Goal: Check status: Check status

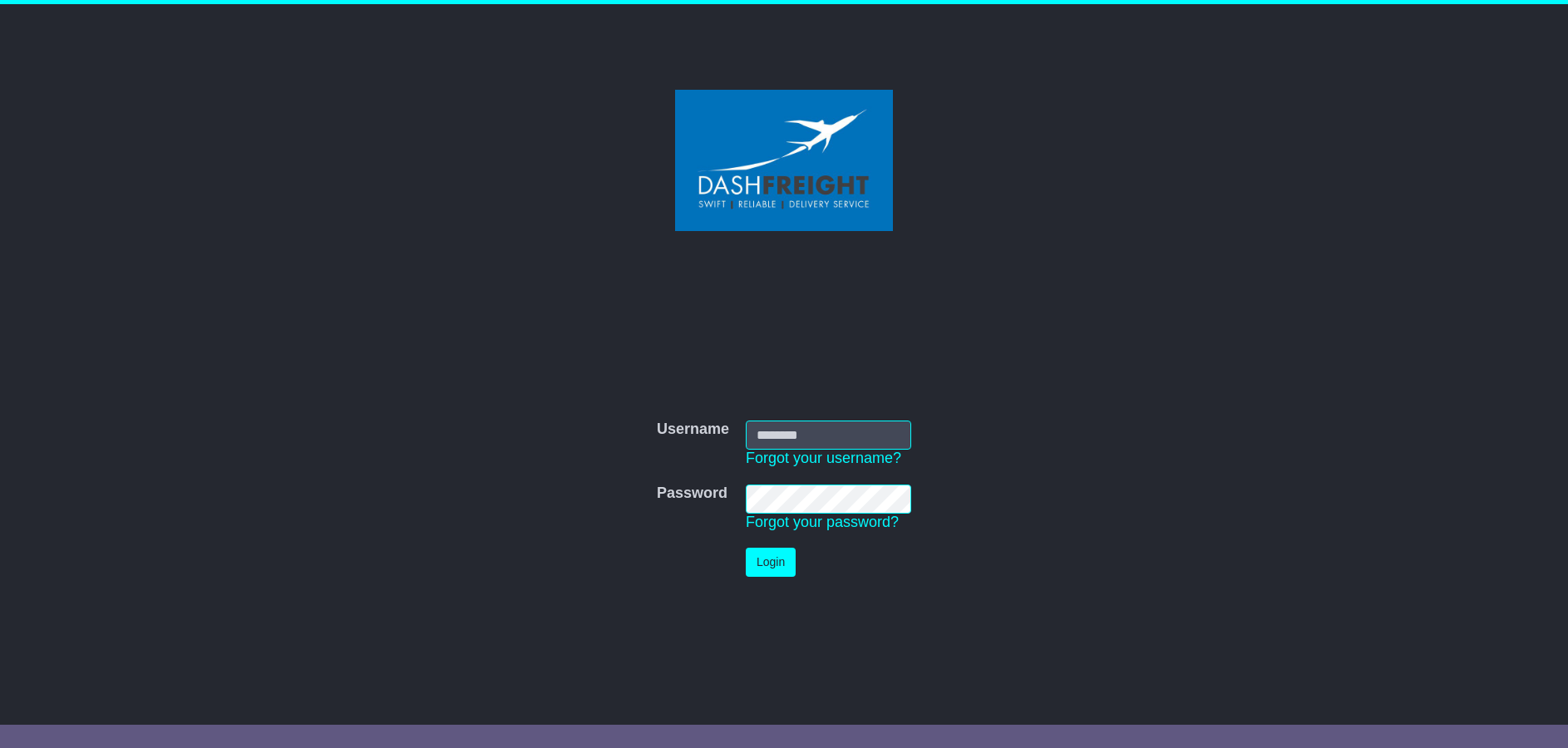
type input "**********"
click at [772, 569] on button "Login" at bounding box center [771, 562] width 50 height 29
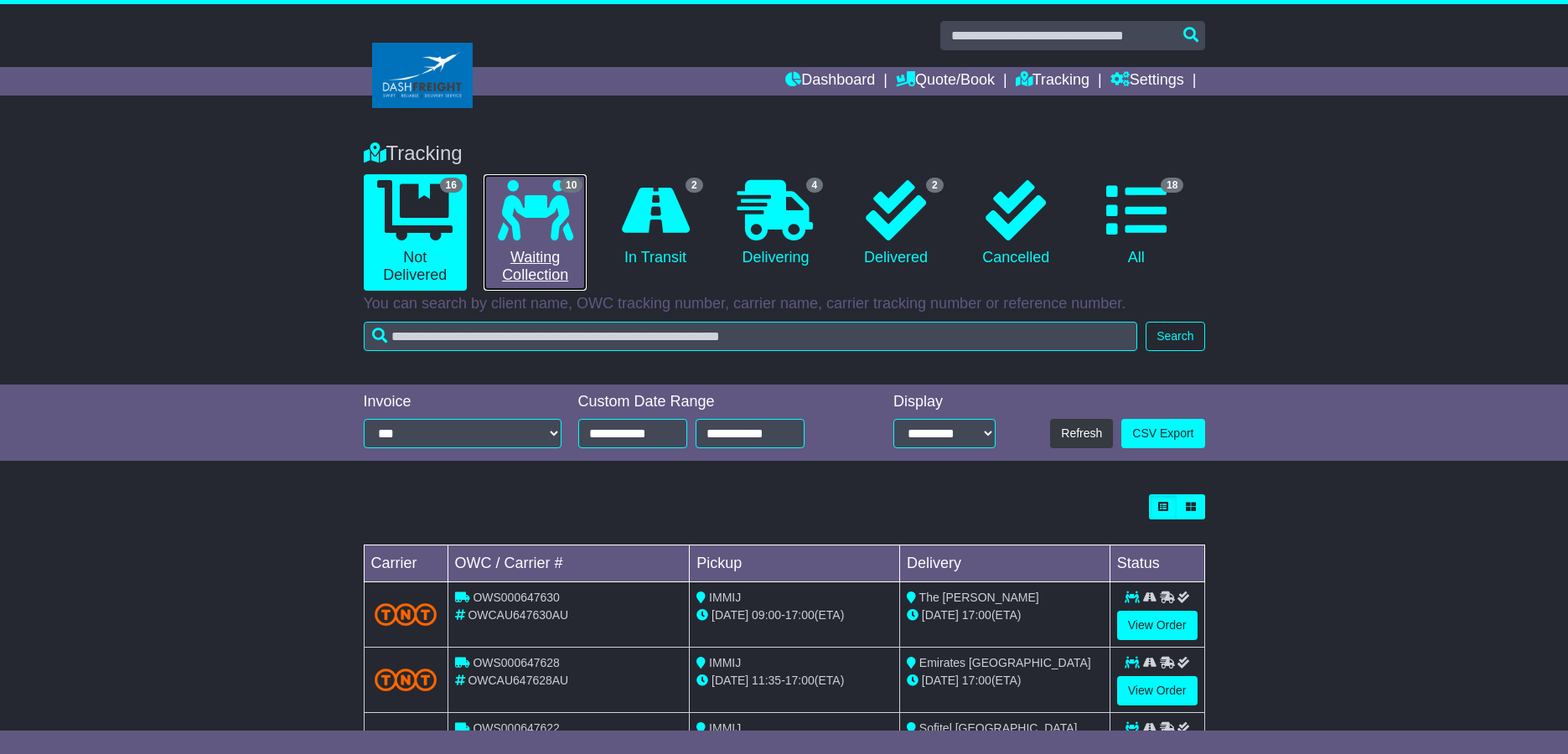
click at [531, 221] on icon at bounding box center [535, 209] width 75 height 61
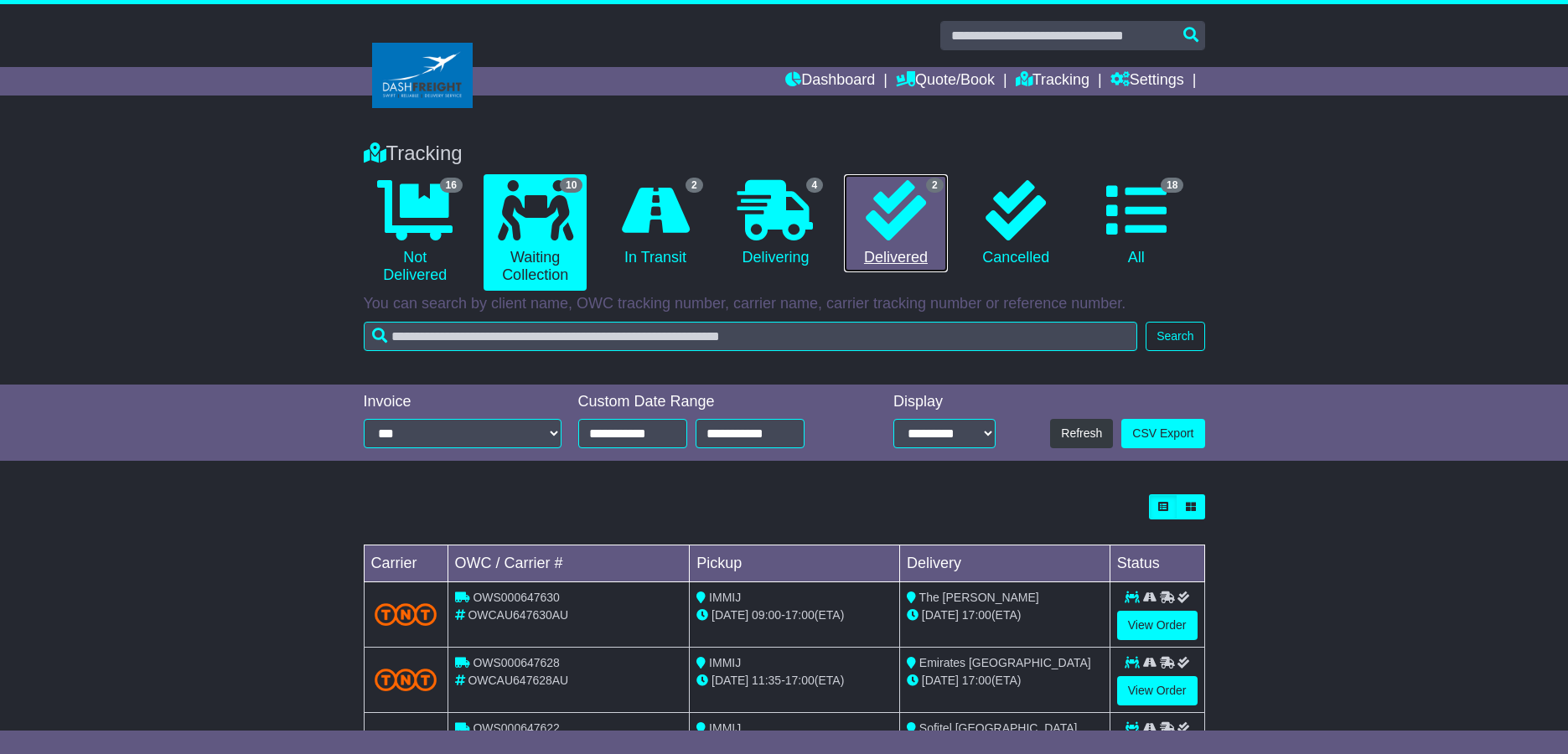
click at [895, 223] on icon at bounding box center [895, 209] width 61 height 61
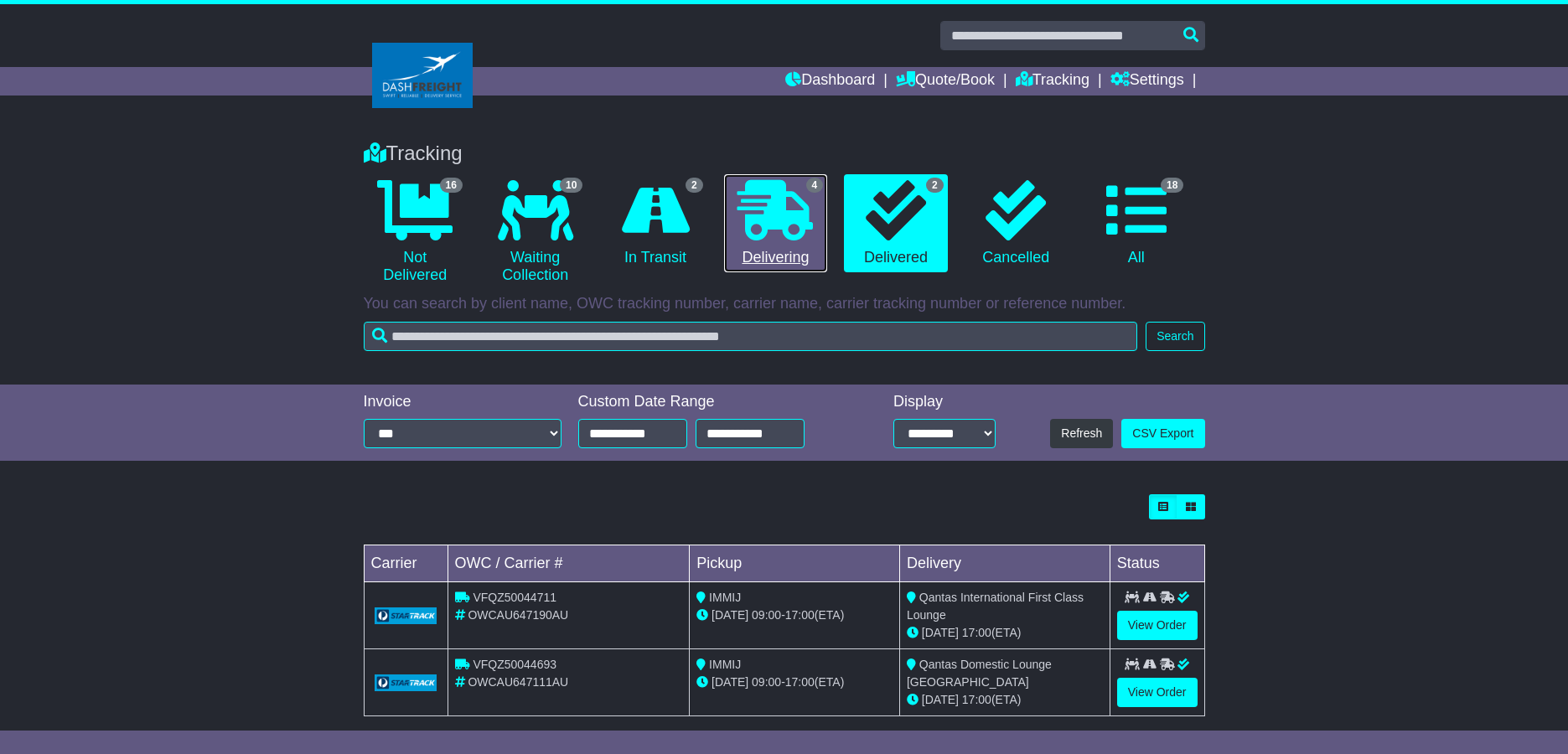
click at [758, 224] on icon at bounding box center [774, 209] width 75 height 61
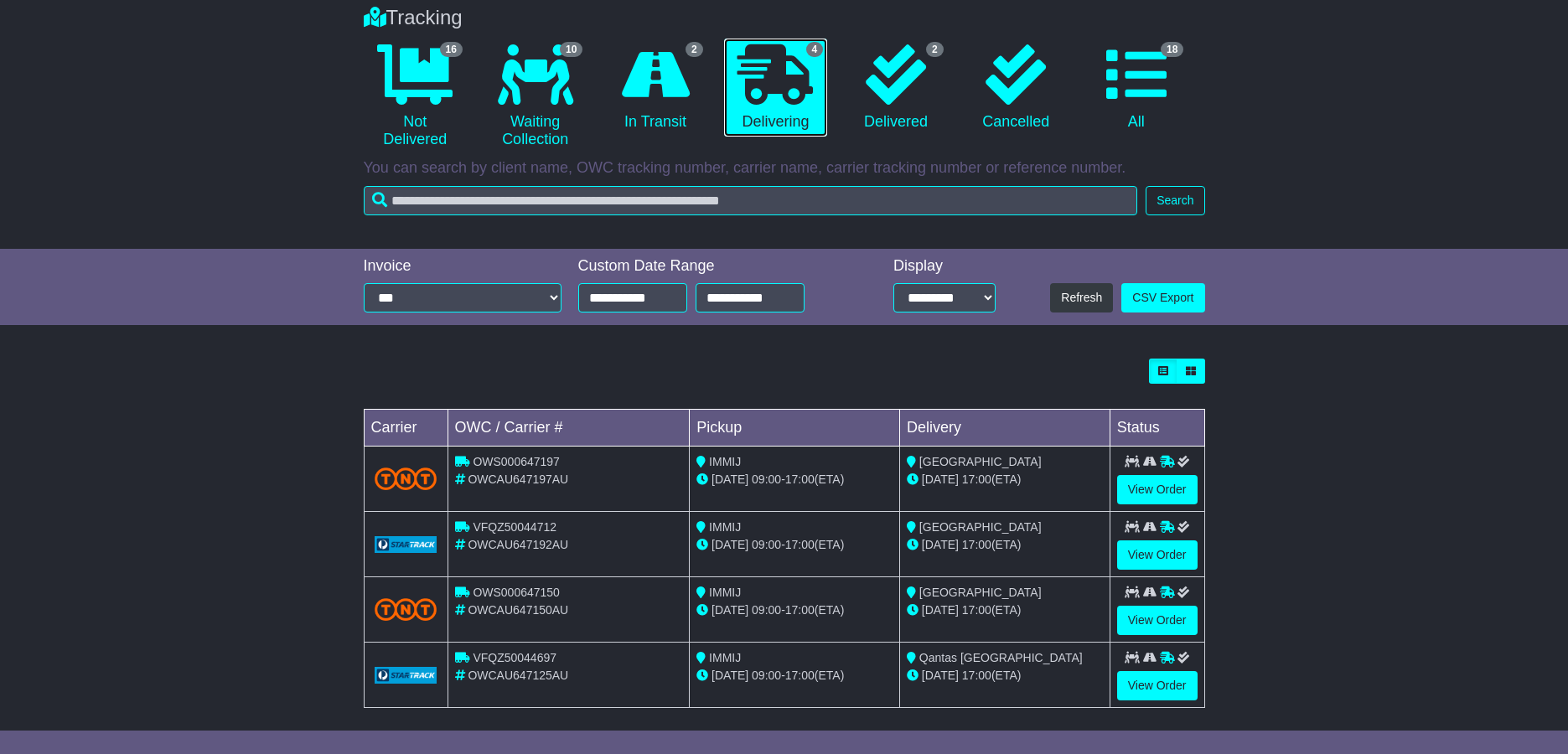
scroll to position [149, 0]
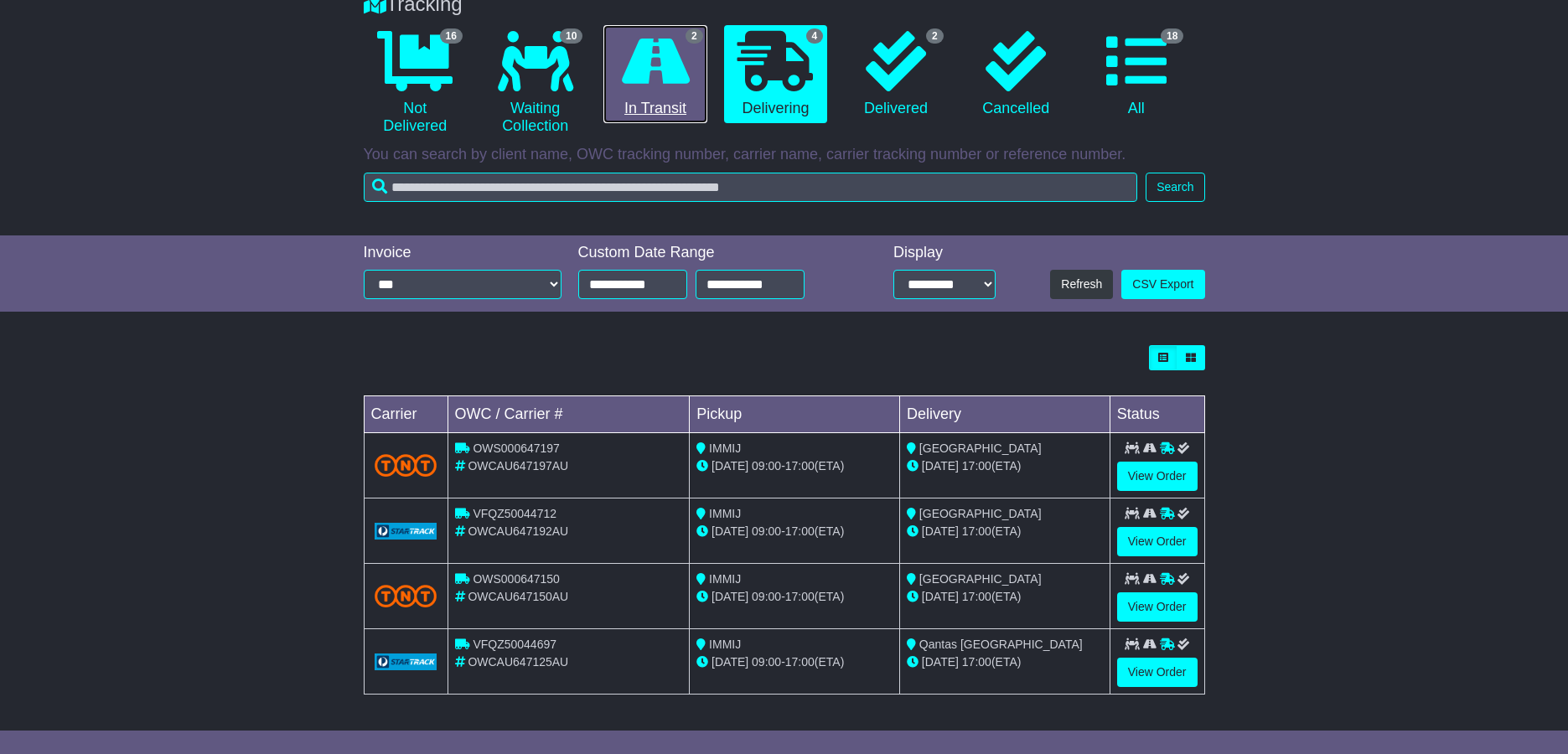
click at [691, 91] on link "2 In Transit" at bounding box center [655, 74] width 103 height 98
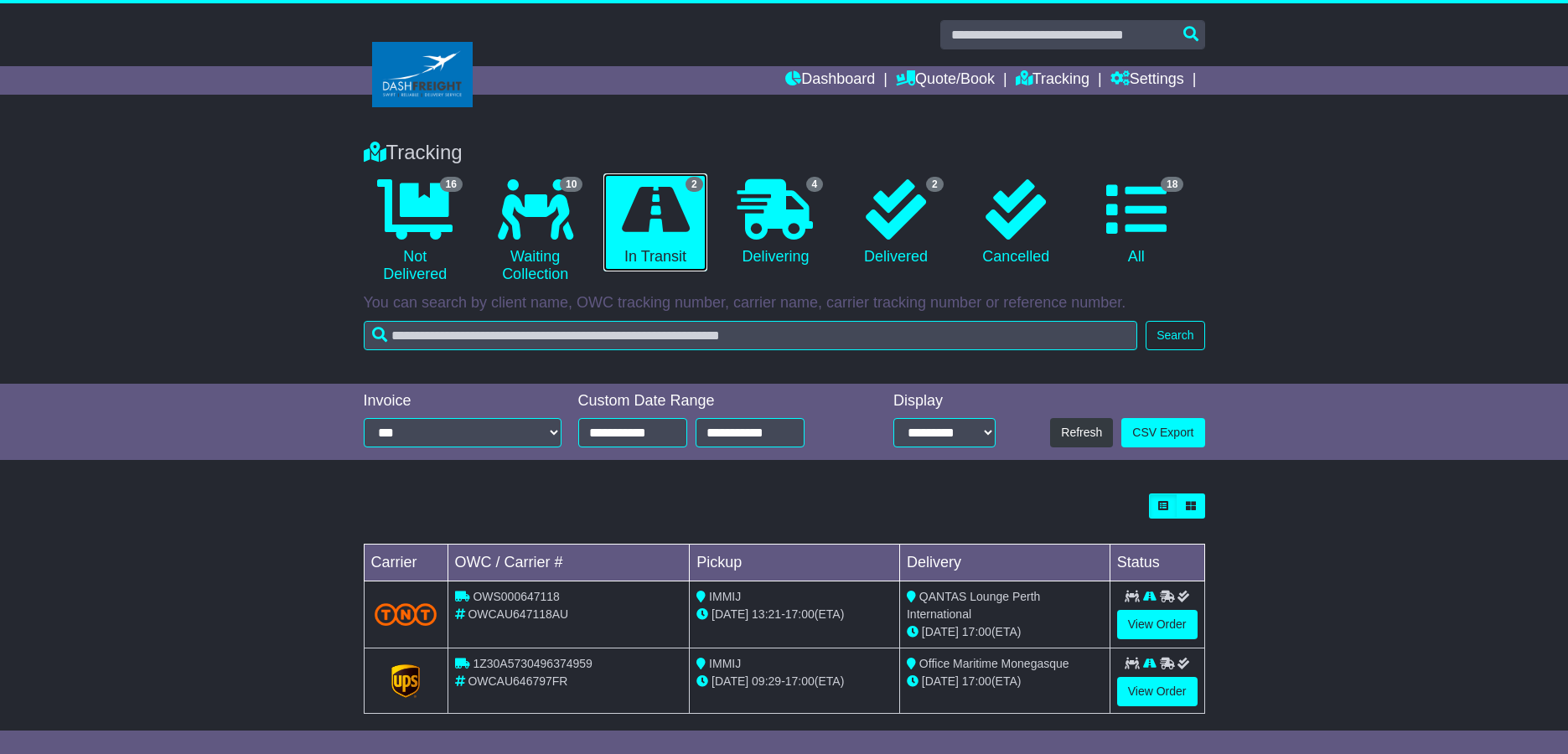
scroll to position [0, 0]
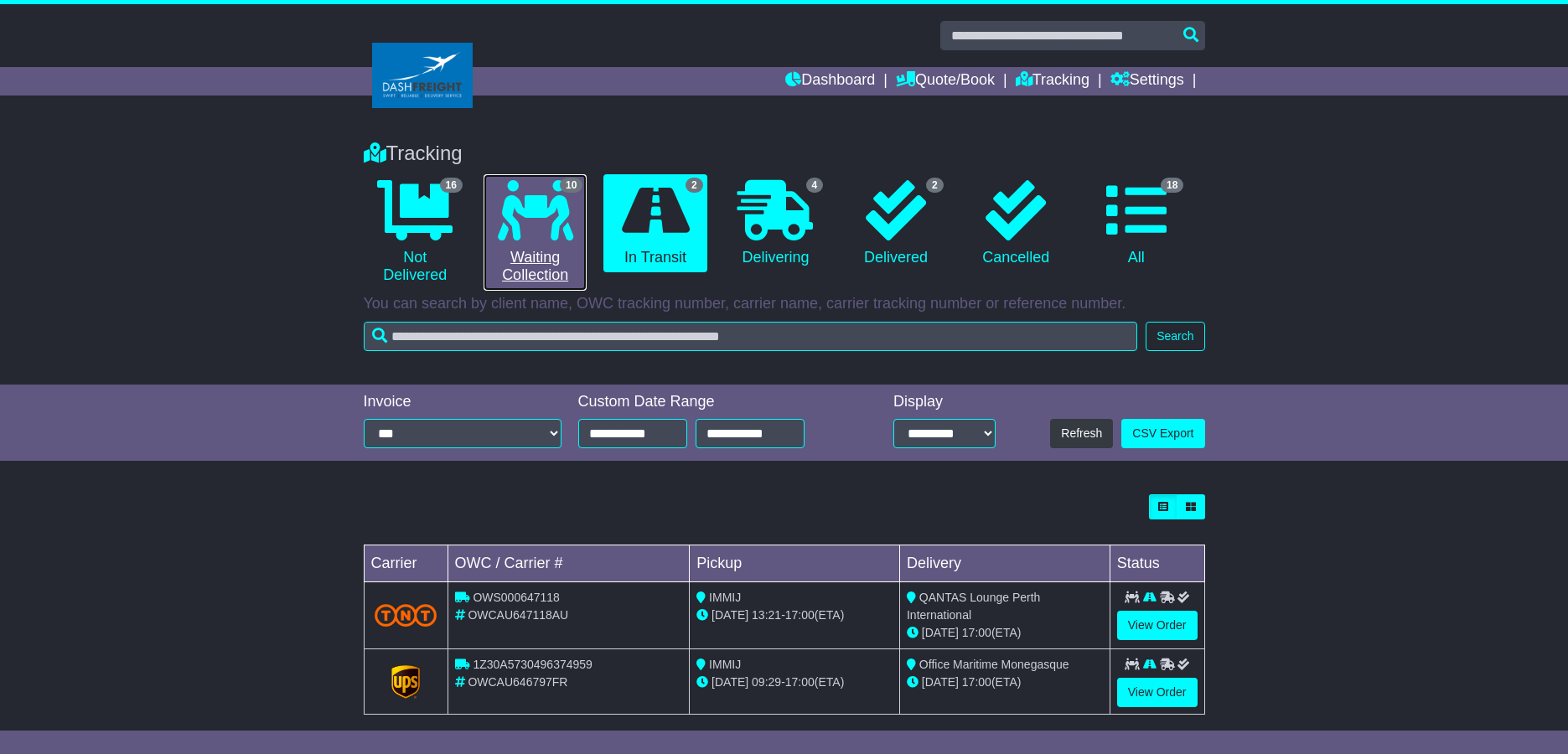
click at [565, 195] on icon at bounding box center [535, 209] width 75 height 61
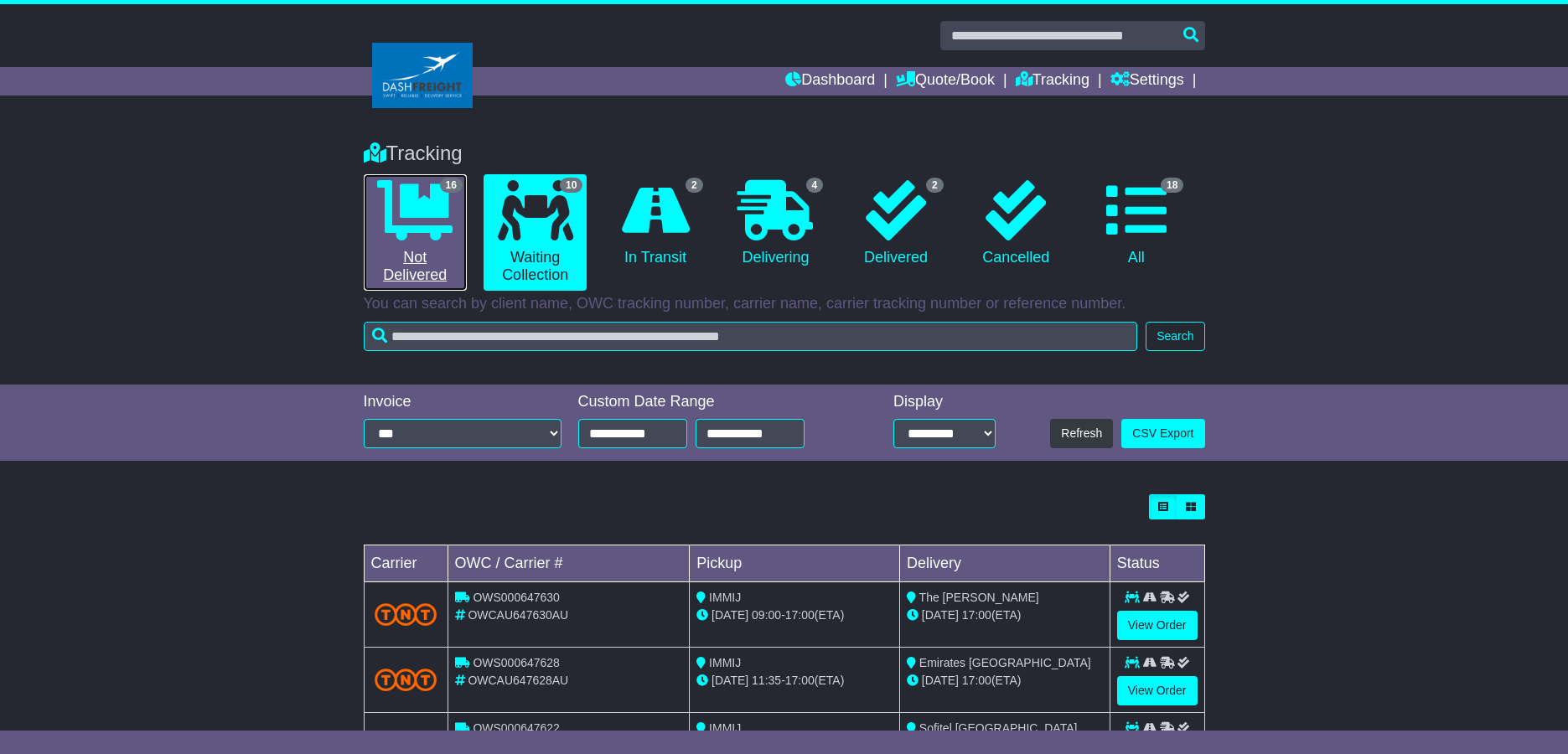
click at [411, 212] on icon at bounding box center [414, 209] width 75 height 61
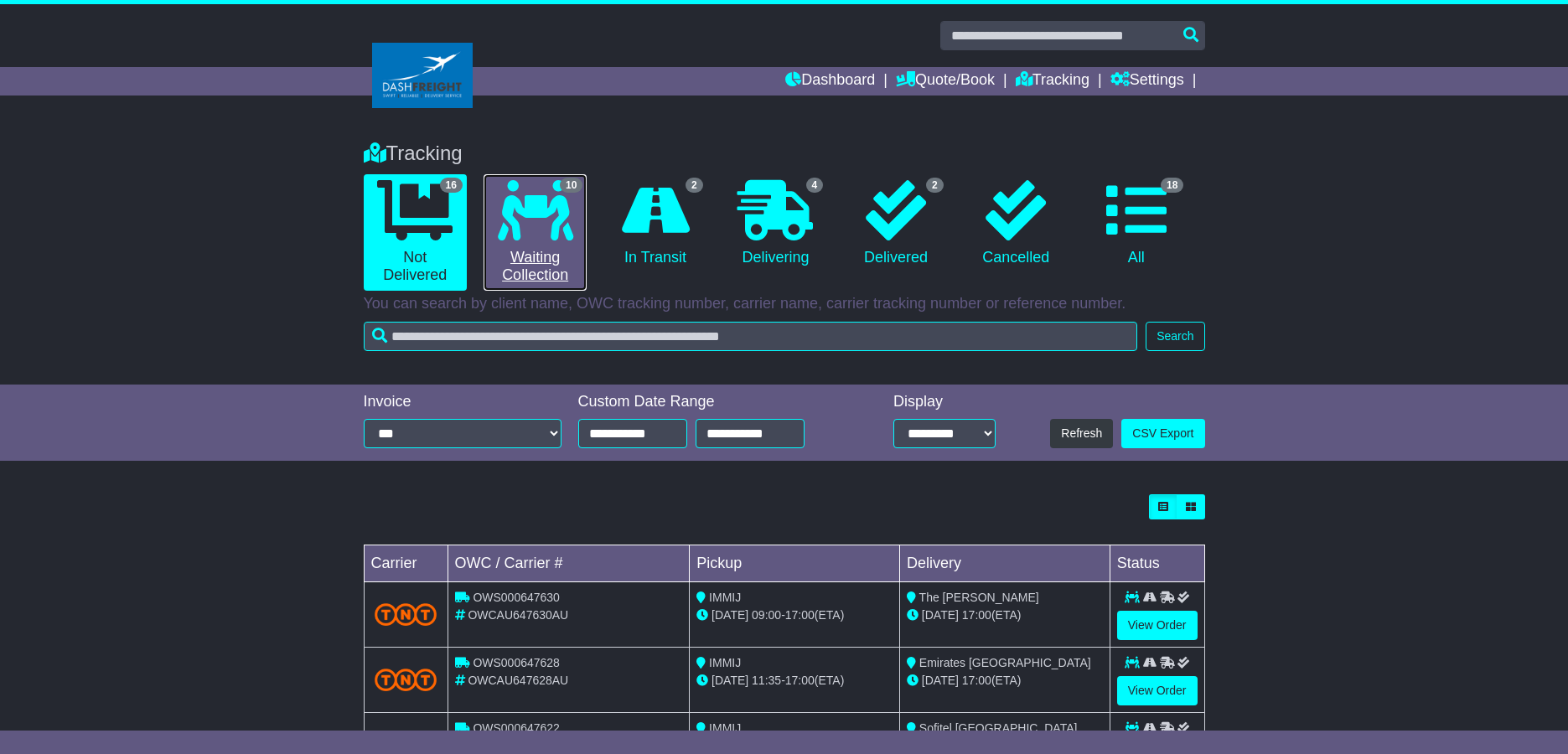
click at [527, 240] on link "10 Waiting Collection" at bounding box center [535, 232] width 103 height 116
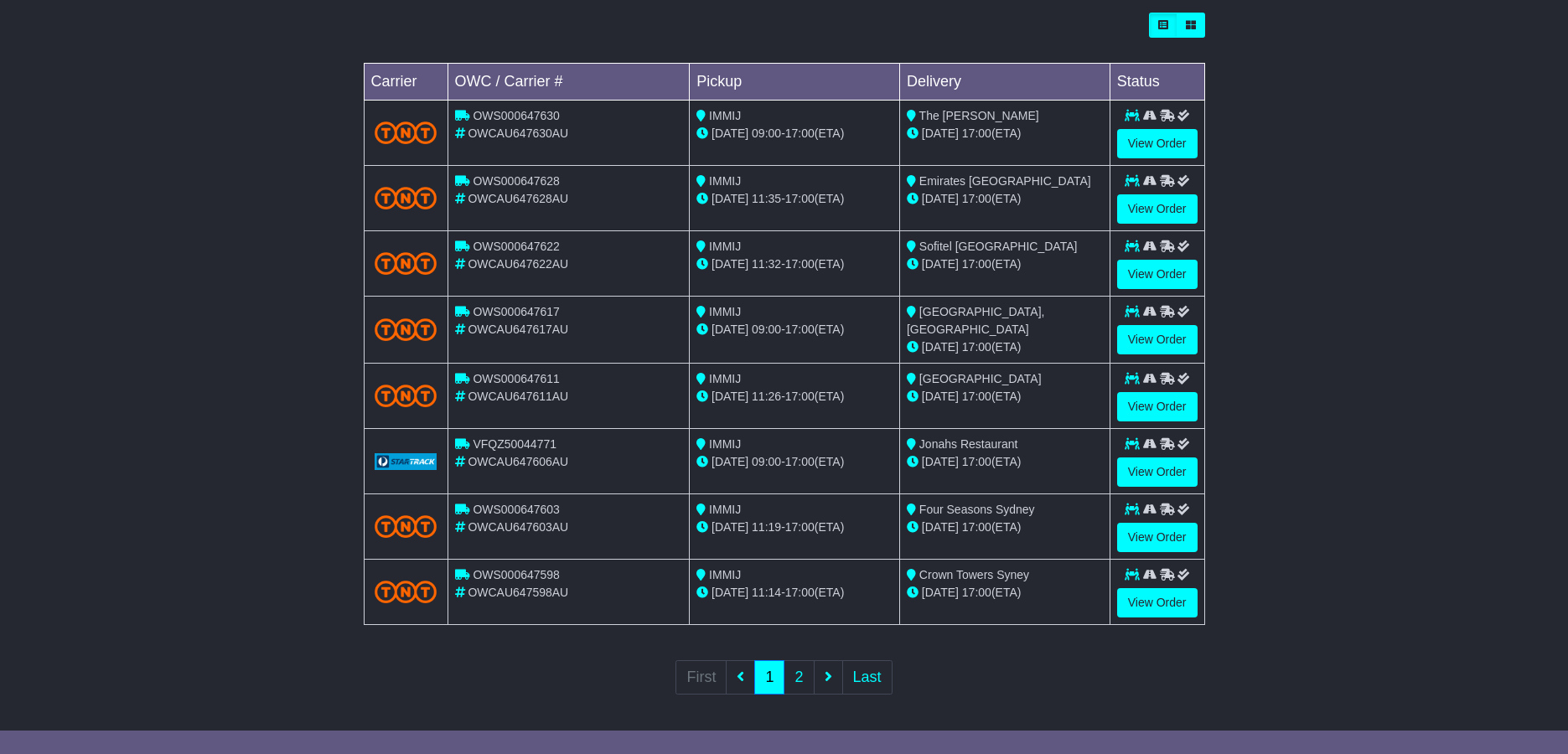
scroll to position [486, 0]
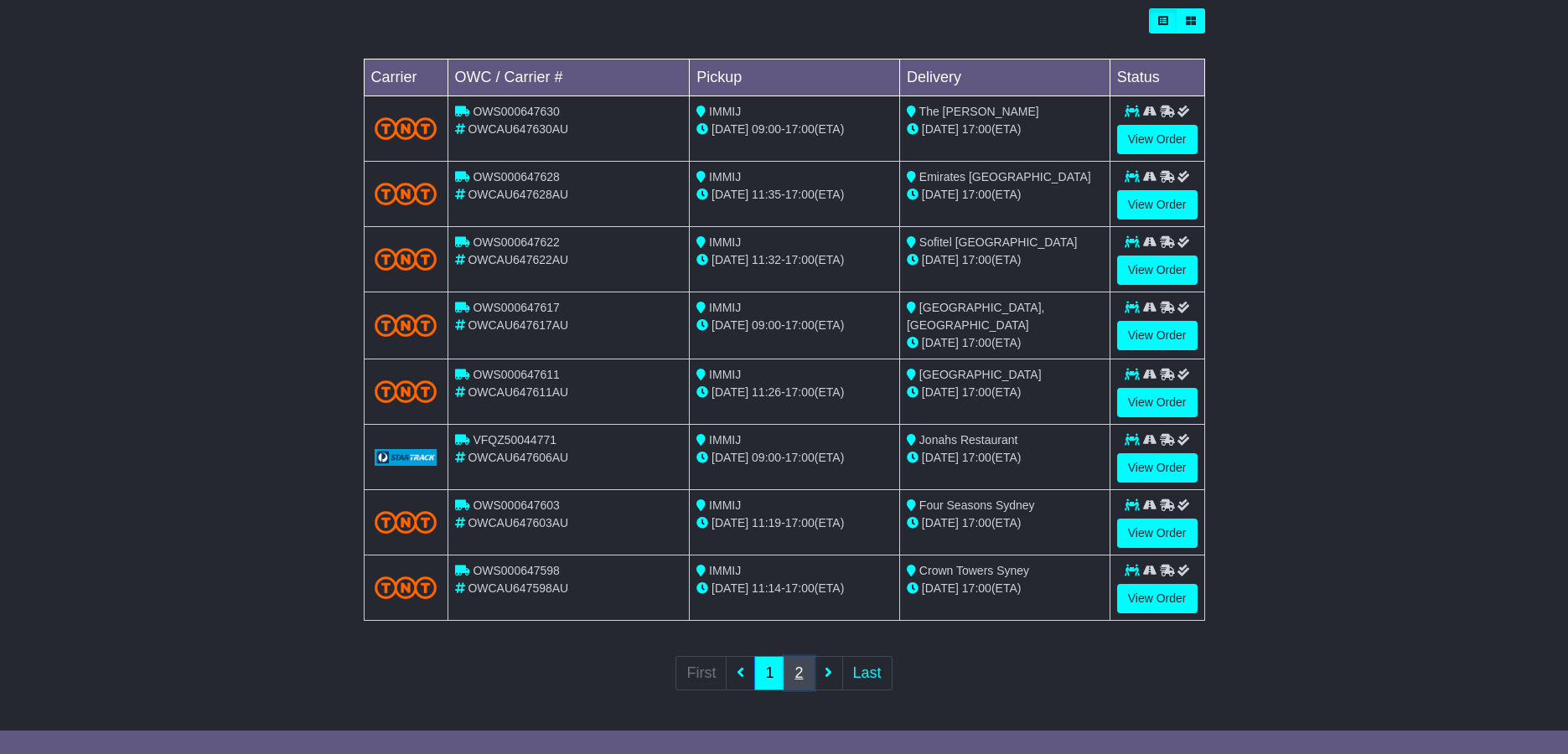
click at [806, 671] on link "2" at bounding box center [798, 673] width 30 height 34
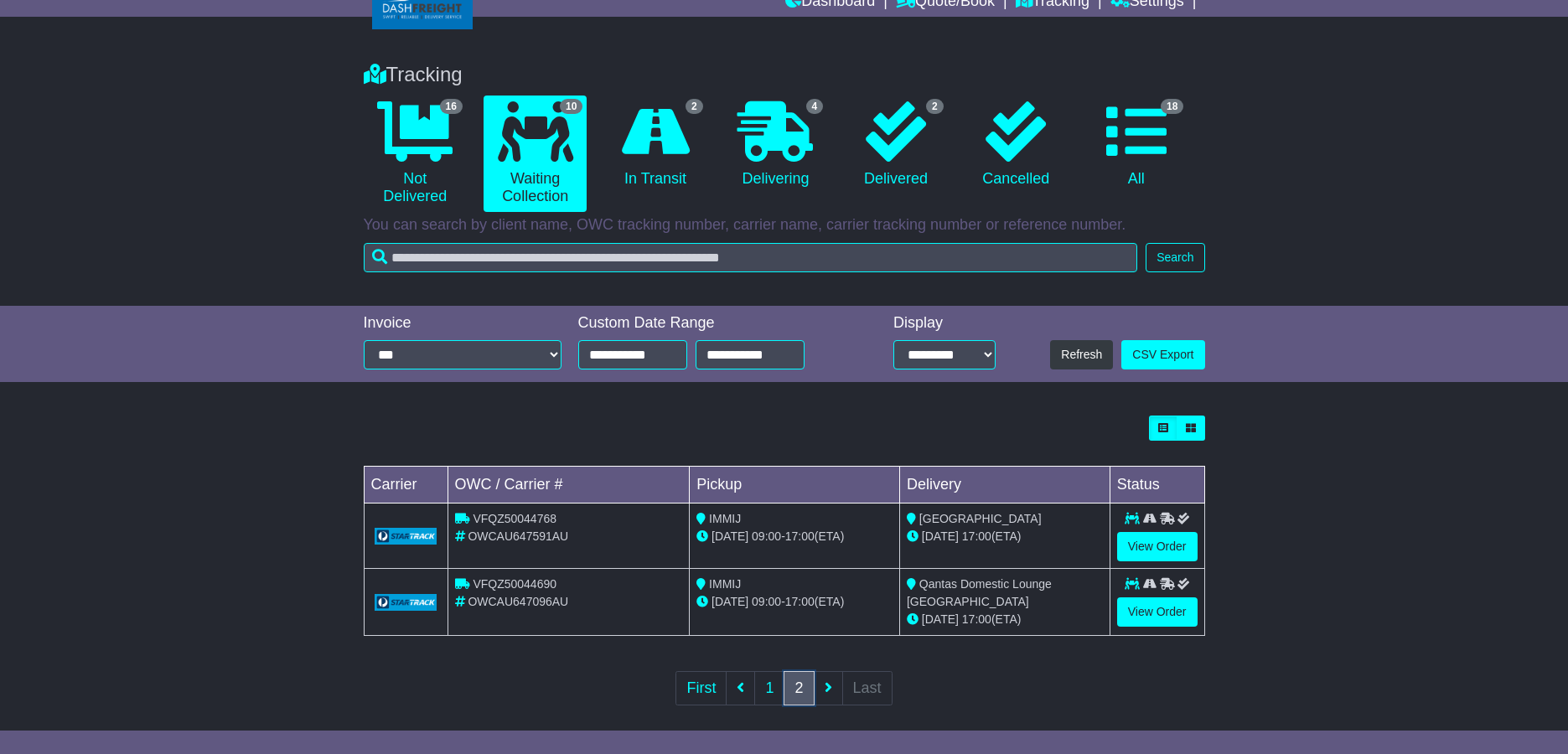
scroll to position [92, 0]
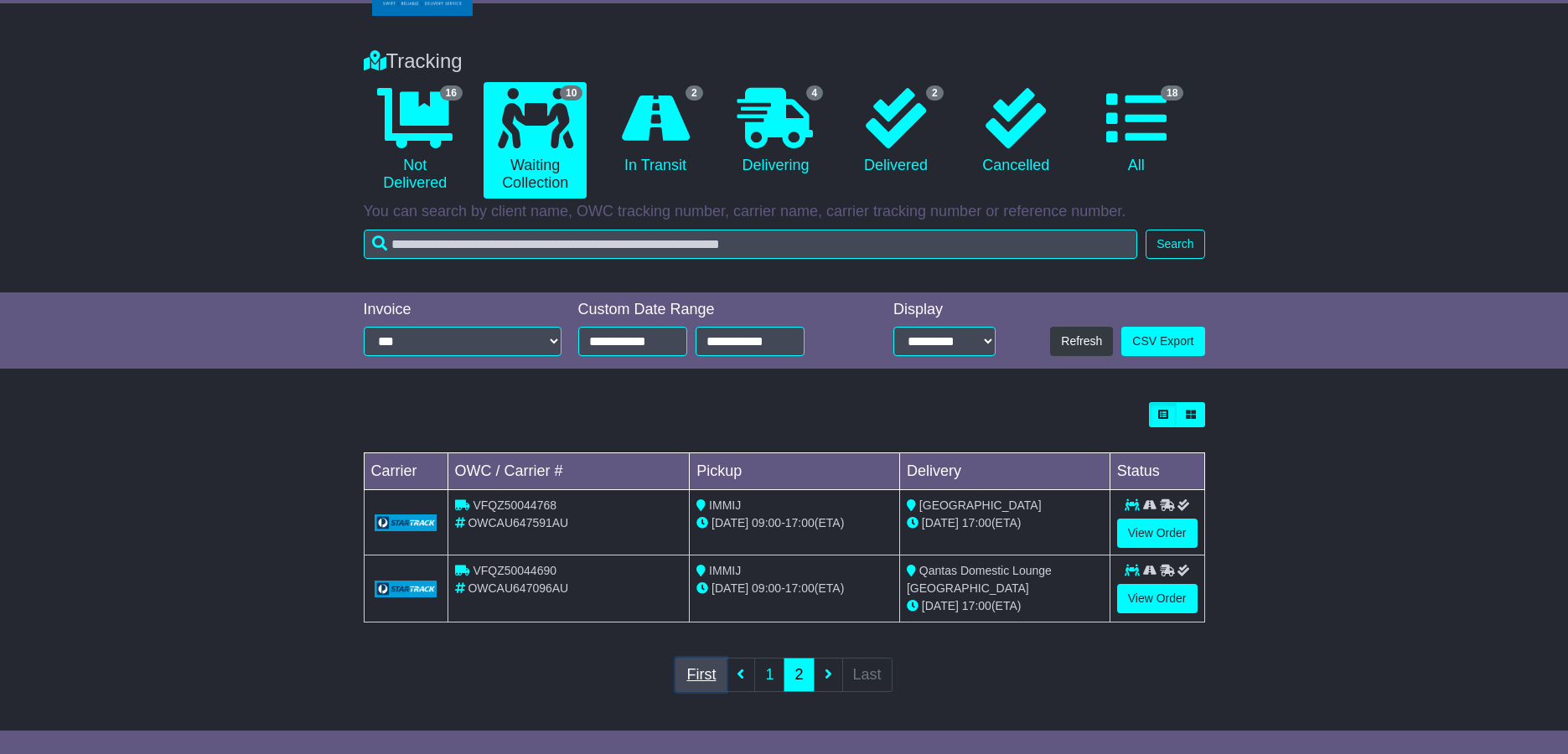
click at [699, 674] on link "First" at bounding box center [701, 675] width 51 height 34
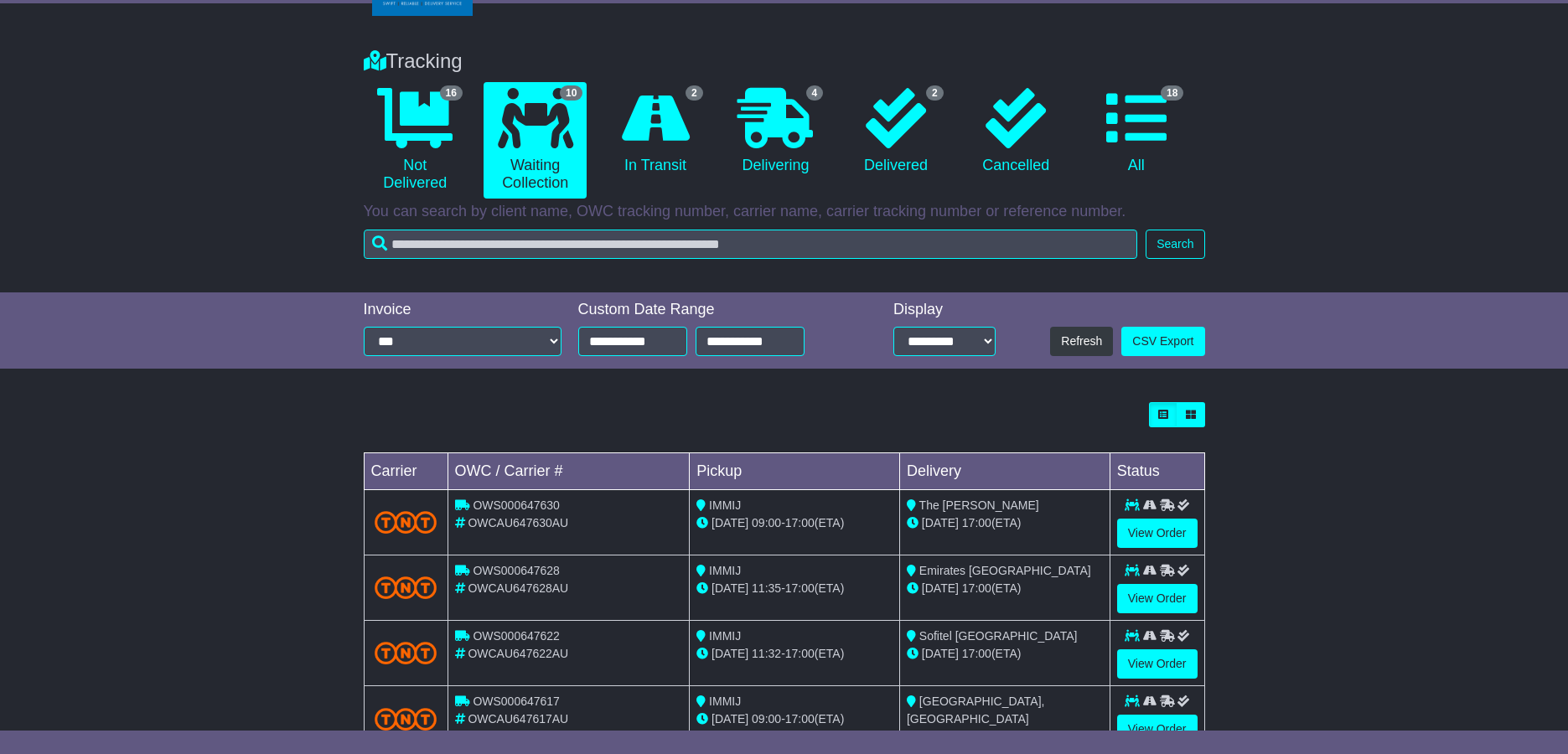
scroll to position [0, 0]
